Goal: Find specific page/section: Find specific page/section

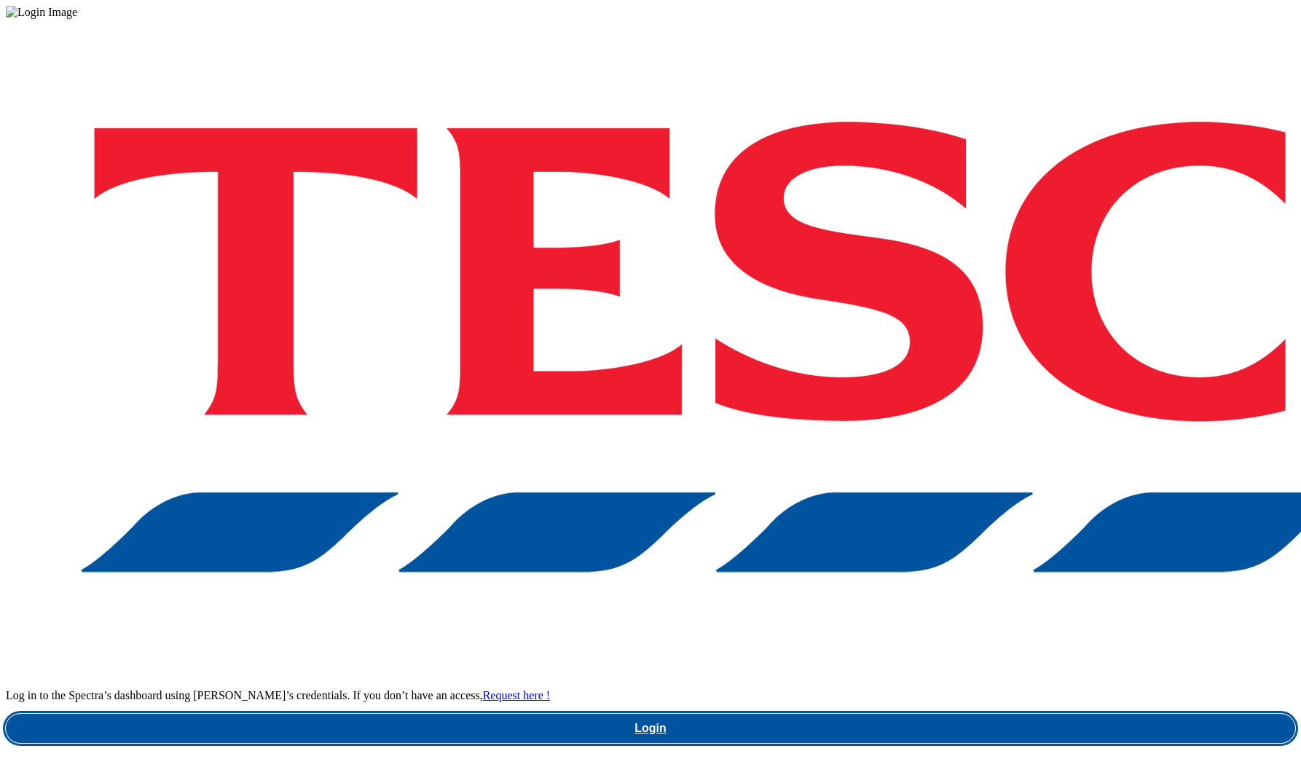
drag, startPoint x: 973, startPoint y: 430, endPoint x: 1025, endPoint y: 294, distance: 145.9
click at [973, 714] on link "Login" at bounding box center [650, 728] width 1289 height 29
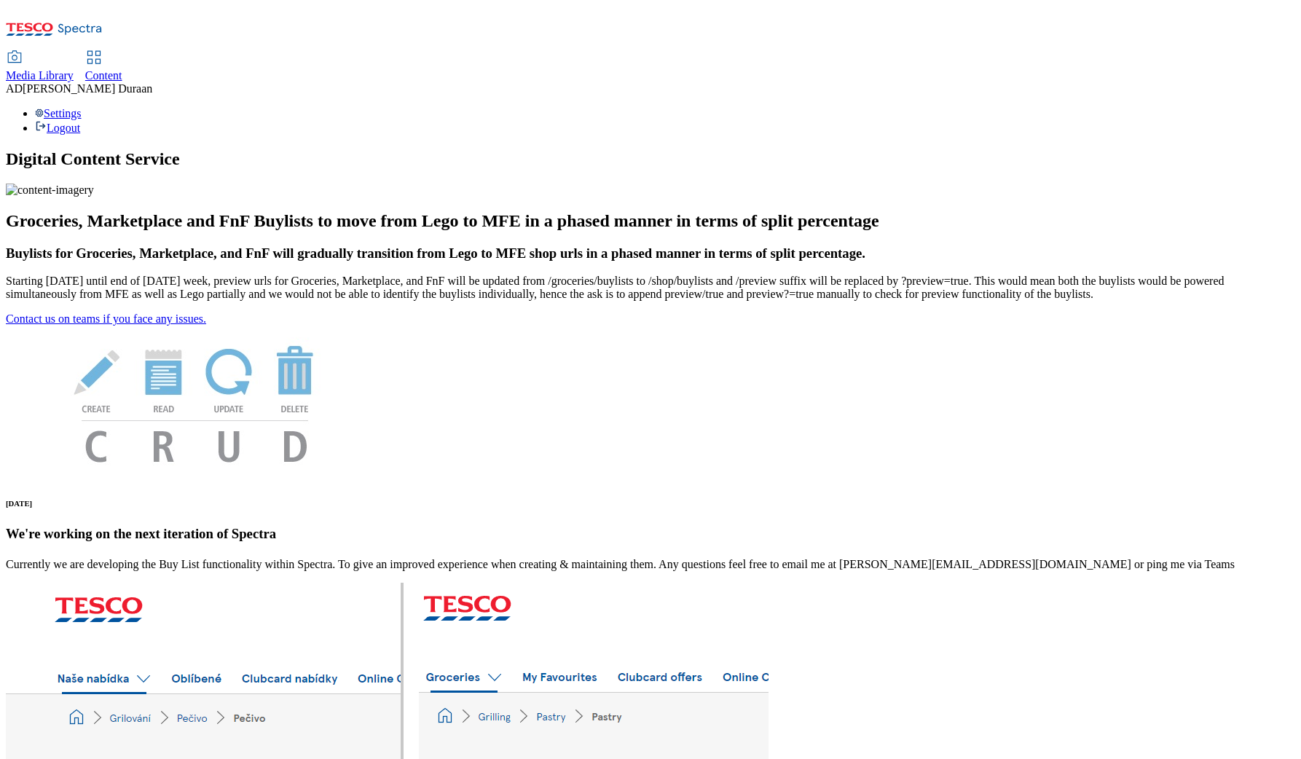
click at [122, 69] on span "Content" at bounding box center [103, 75] width 37 height 12
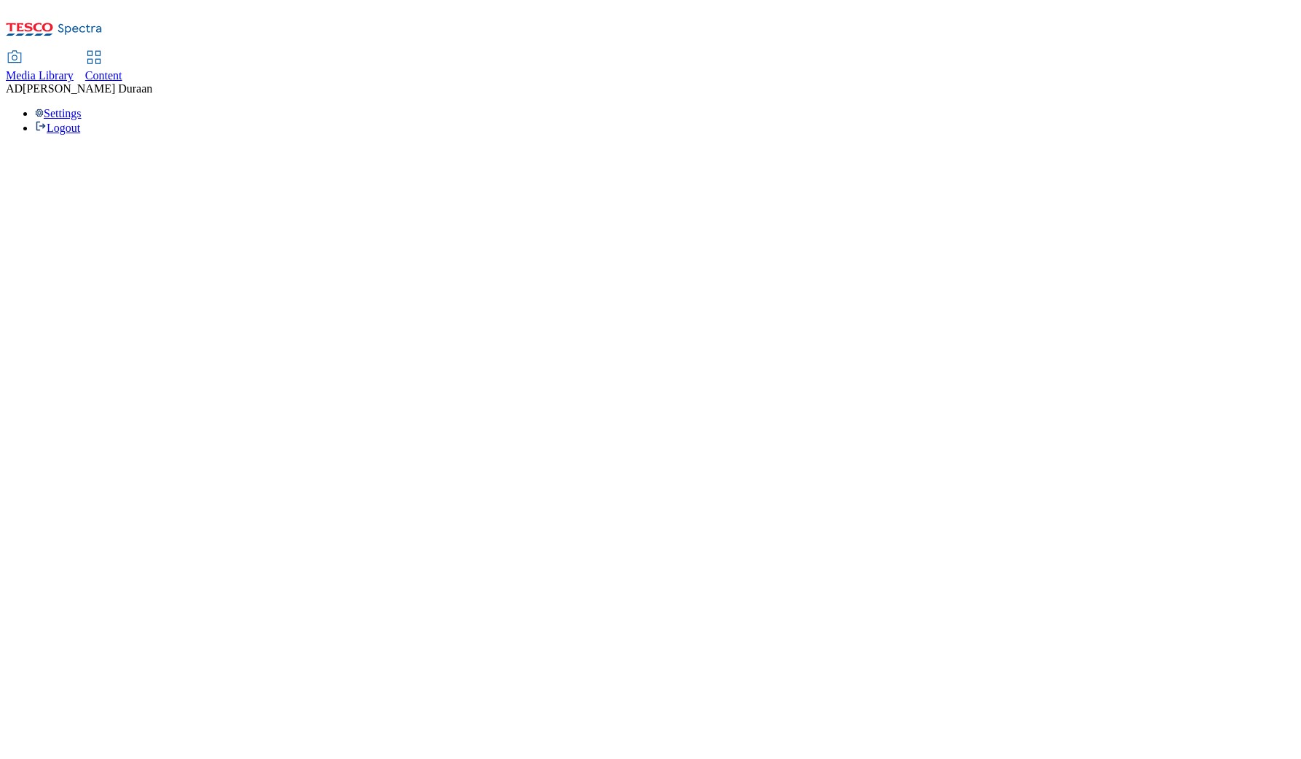
select select "ghs-[GEOGRAPHIC_DATA]"
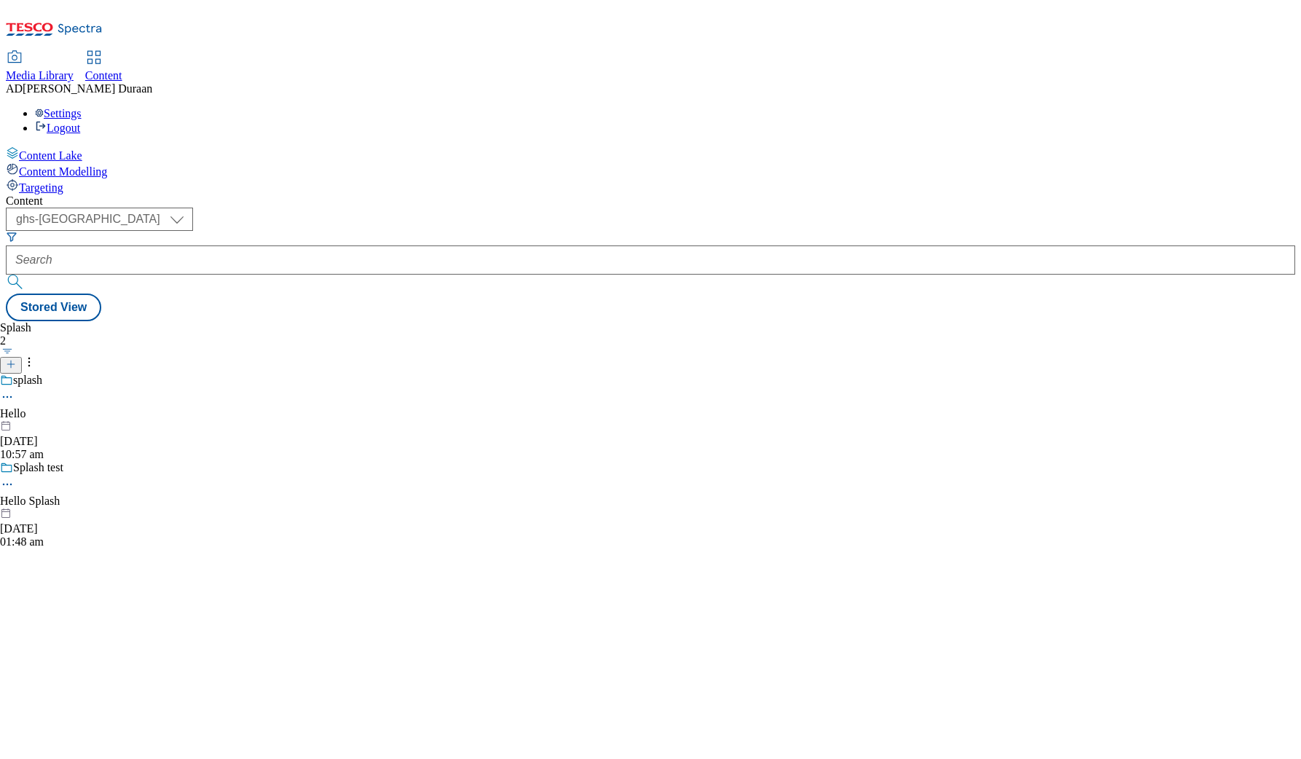
click at [74, 69] on span "Media Library" at bounding box center [40, 75] width 68 height 12
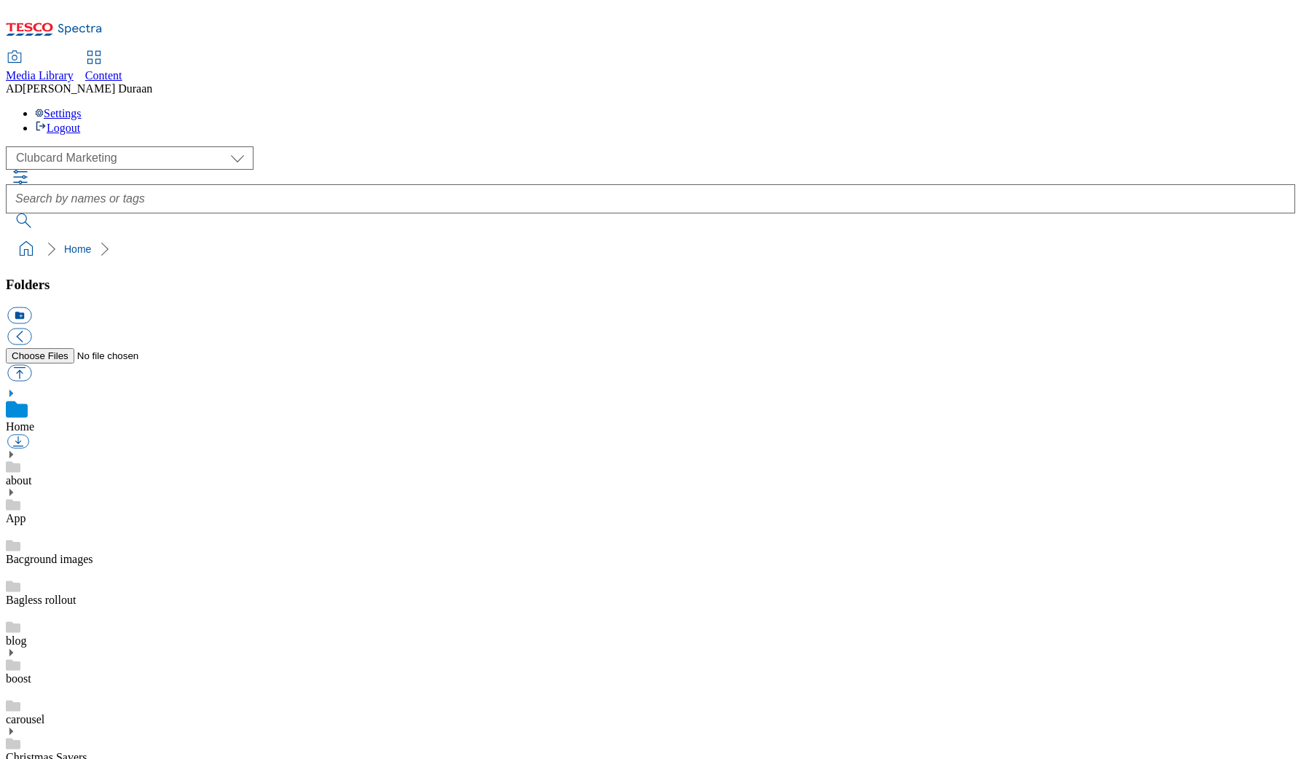
scroll to position [2, 0]
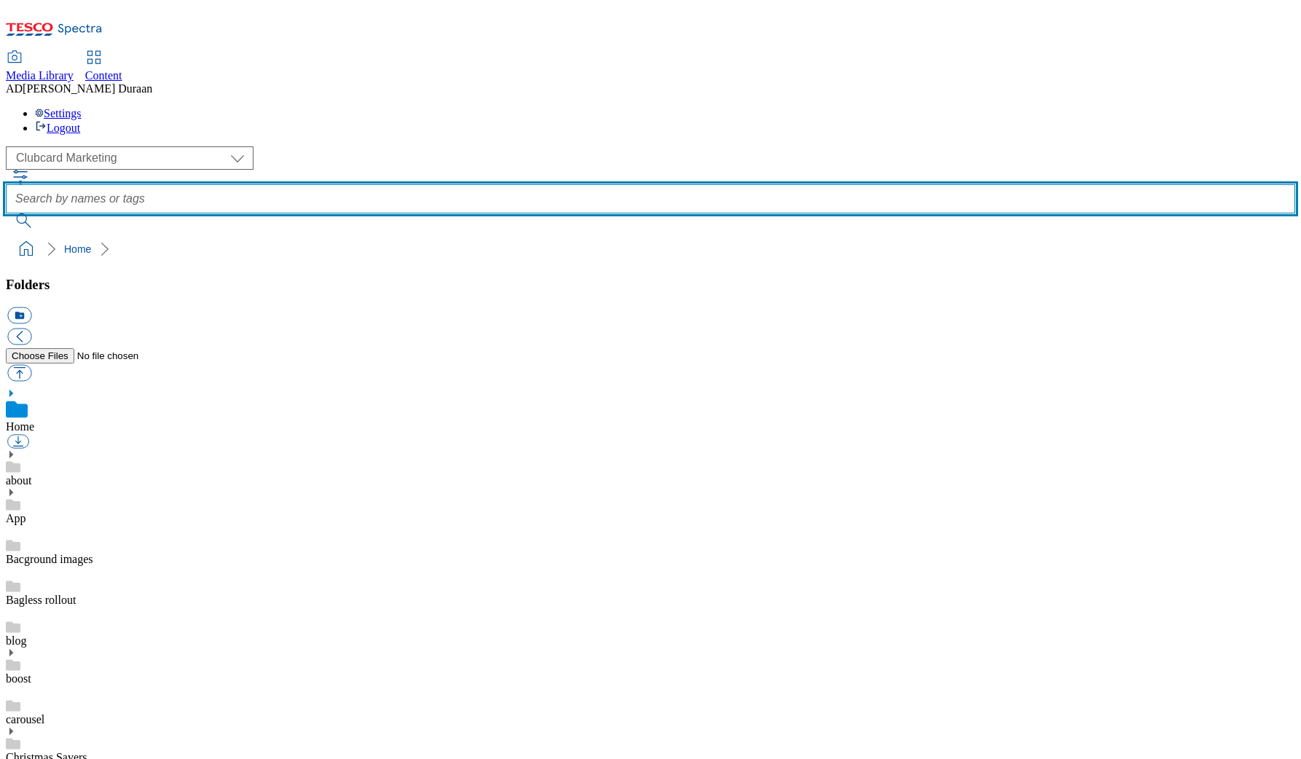
click at [560, 184] on input "text" at bounding box center [650, 198] width 1289 height 29
type input "video"
click at [6, 213] on button "submit" at bounding box center [25, 220] width 38 height 15
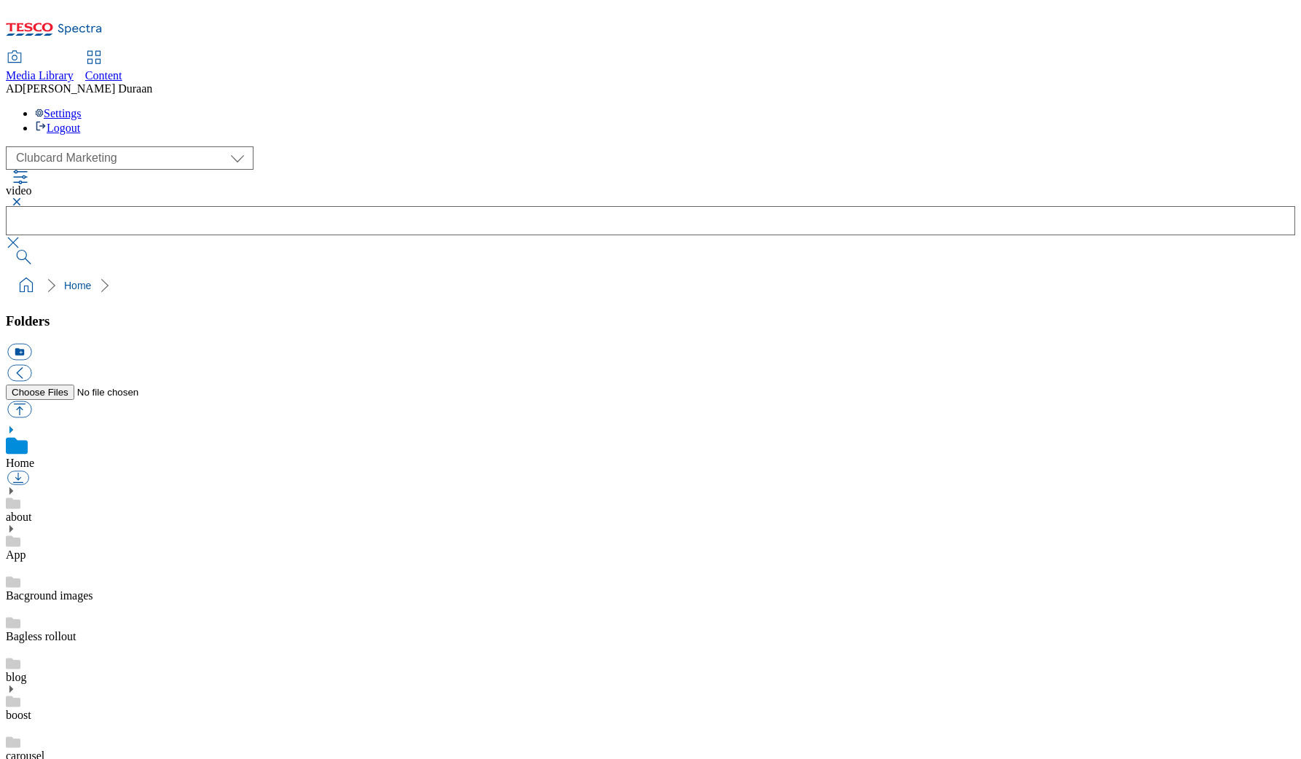
scroll to position [119, 0]
drag, startPoint x: 1262, startPoint y: 327, endPoint x: 1247, endPoint y: 326, distance: 15.4
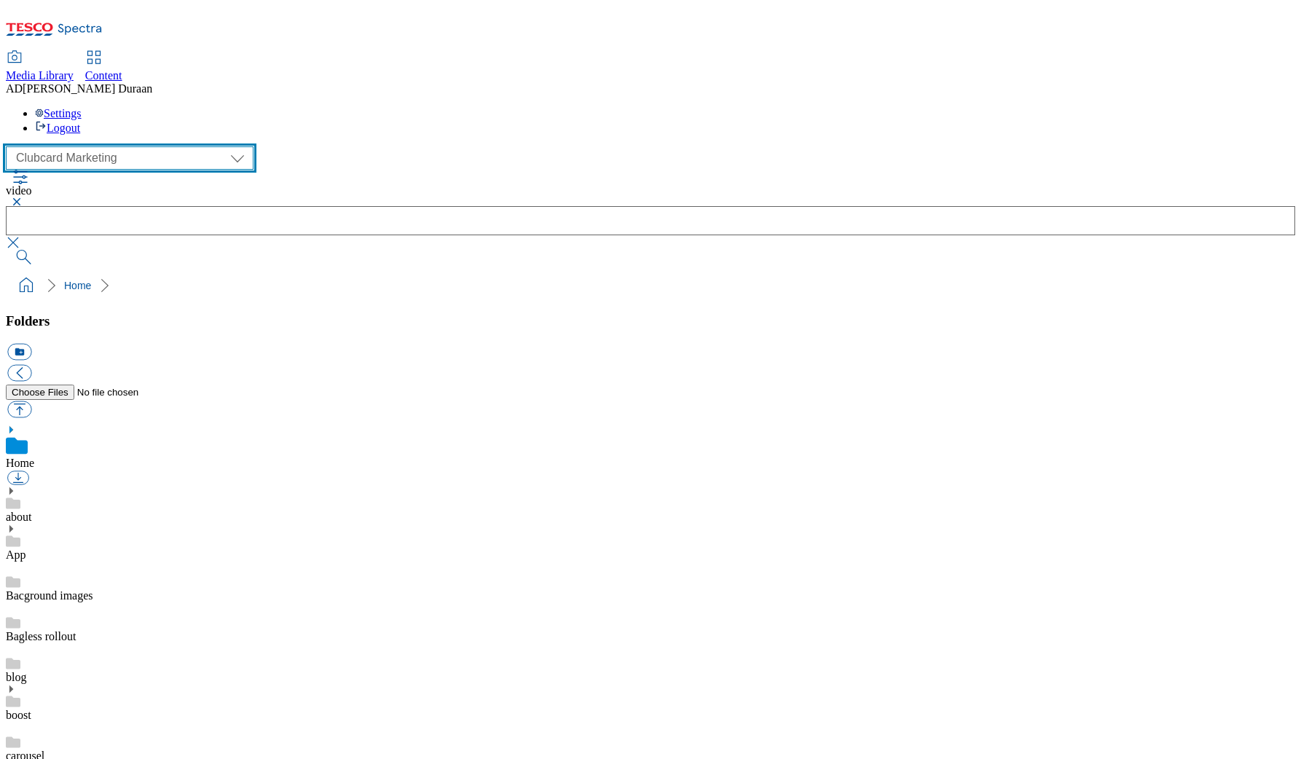
click at [94, 146] on select "Clubcard Marketing Dotcom UK GHS Marketing UK GHS Product UK GHS ROI iGHS Marke…" at bounding box center [130, 157] width 248 height 23
select select "flare-ghs-mktg"
click at [10, 146] on select "Clubcard Marketing Dotcom UK GHS Marketing UK GHS Product UK GHS ROI iGHS Marke…" at bounding box center [130, 157] width 248 height 23
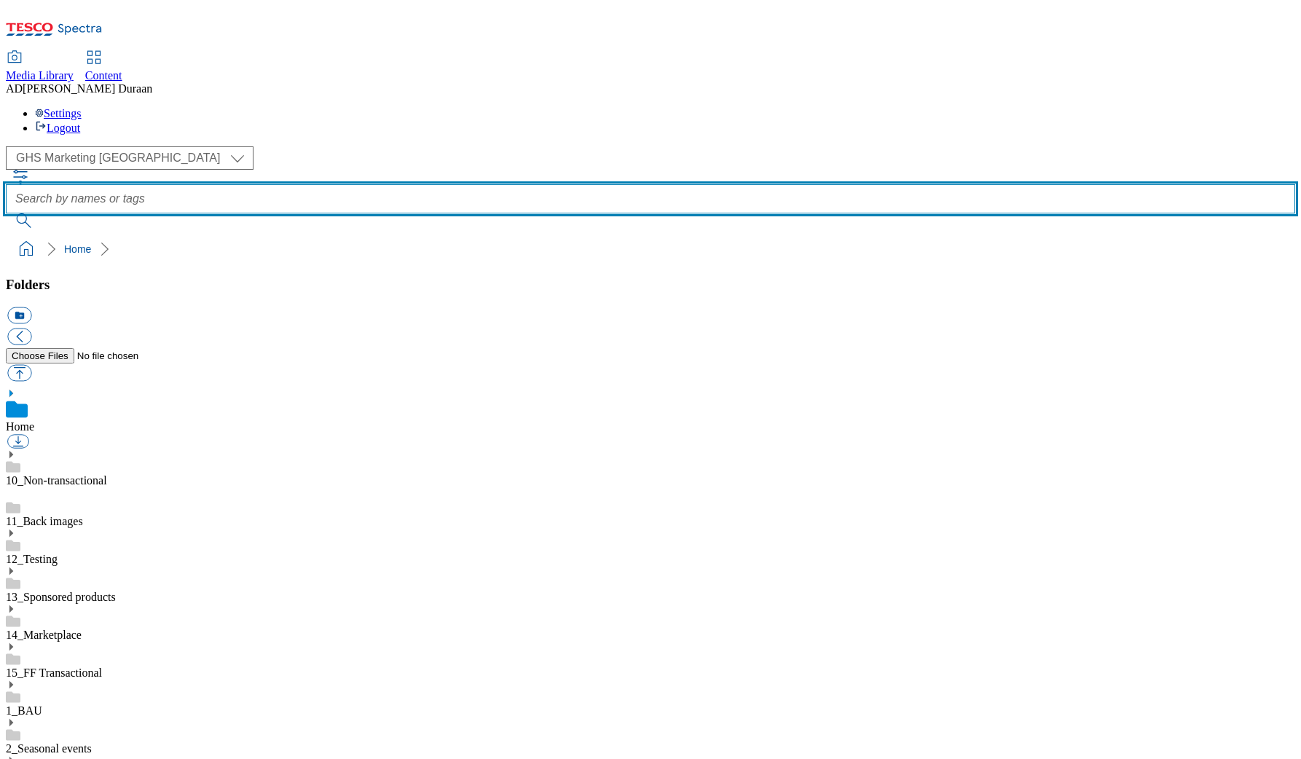
click at [543, 184] on input "text" at bounding box center [650, 198] width 1289 height 29
type input "video"
click at [6, 213] on button "submit" at bounding box center [25, 220] width 38 height 15
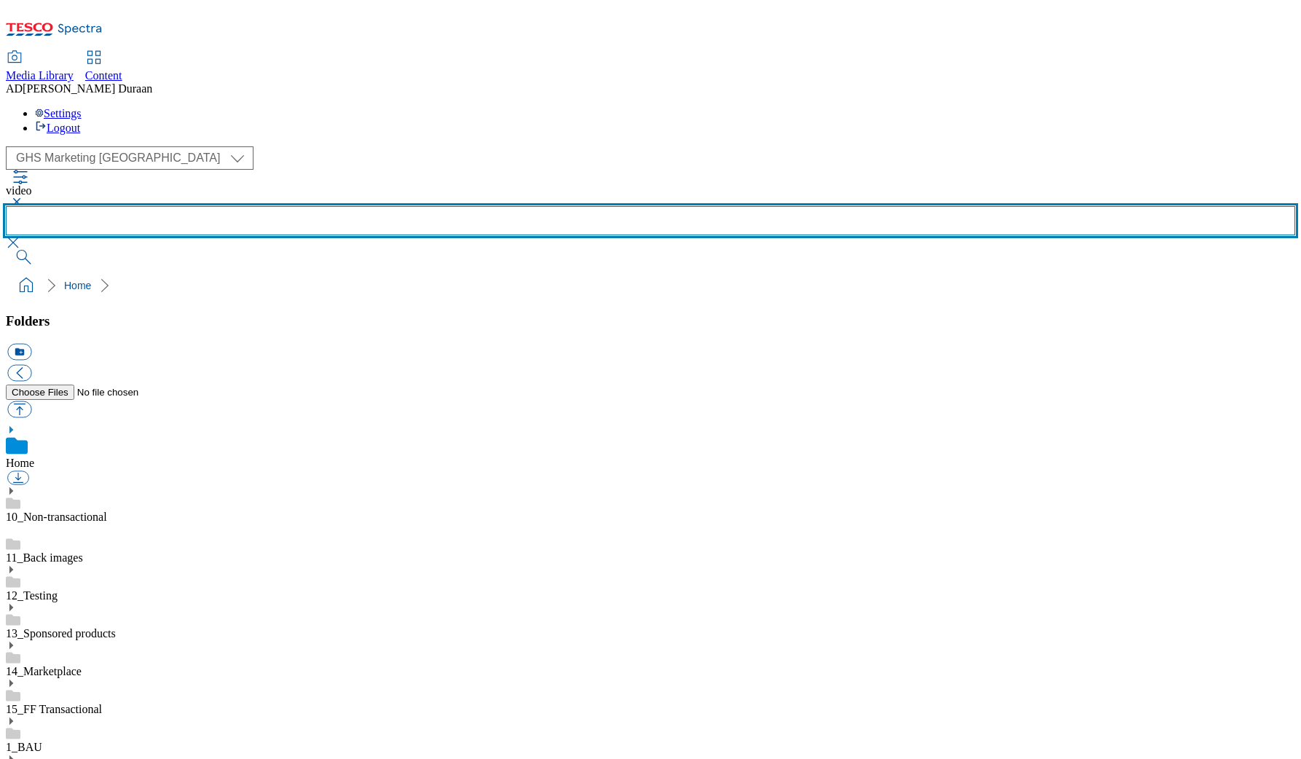
scroll to position [491, 0]
